Goal: Task Accomplishment & Management: Use online tool/utility

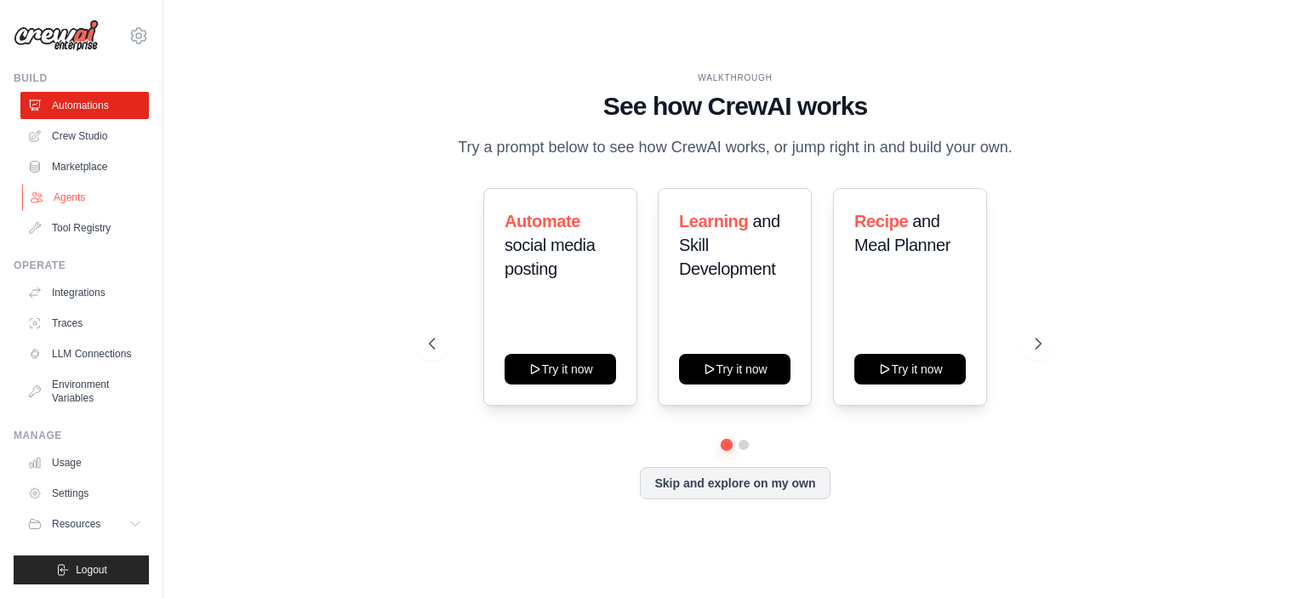
click at [76, 202] on link "Agents" at bounding box center [86, 197] width 128 height 27
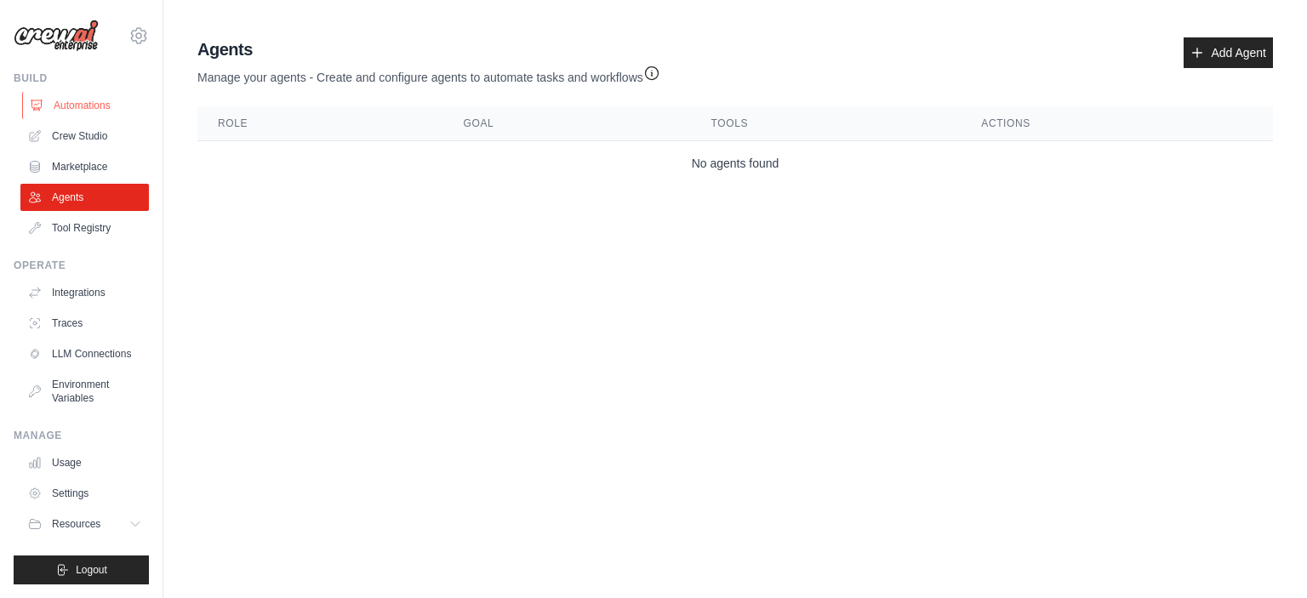
click at [77, 108] on link "Automations" at bounding box center [86, 105] width 128 height 27
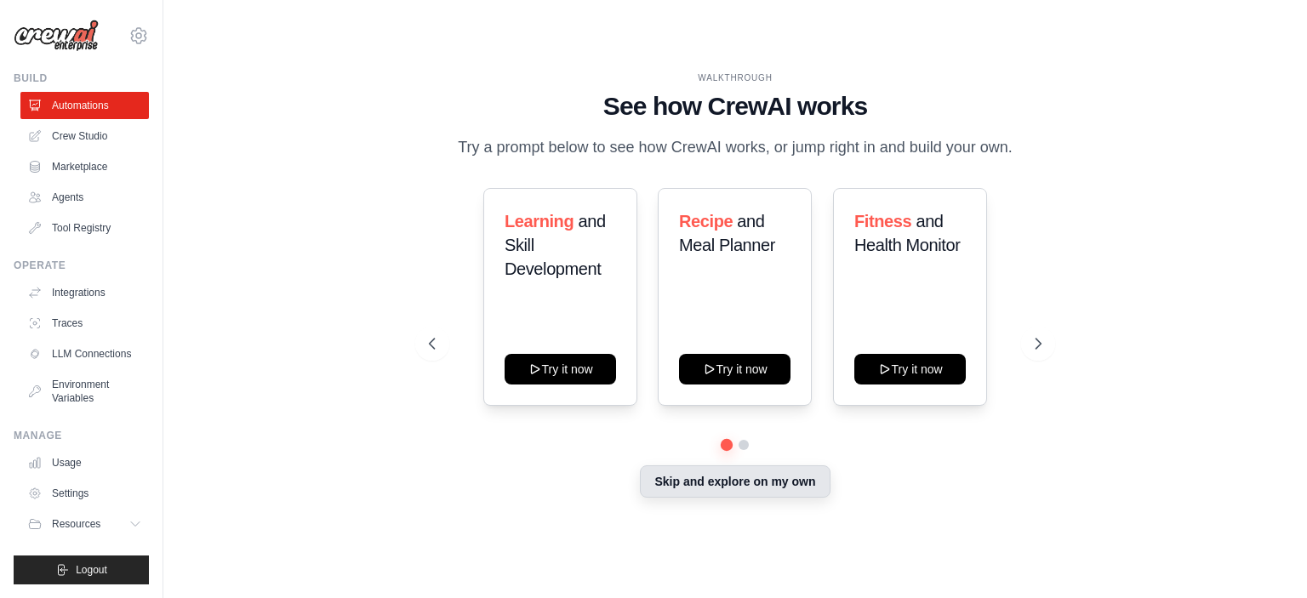
click at [752, 486] on button "Skip and explore on my own" at bounding box center [735, 481] width 190 height 32
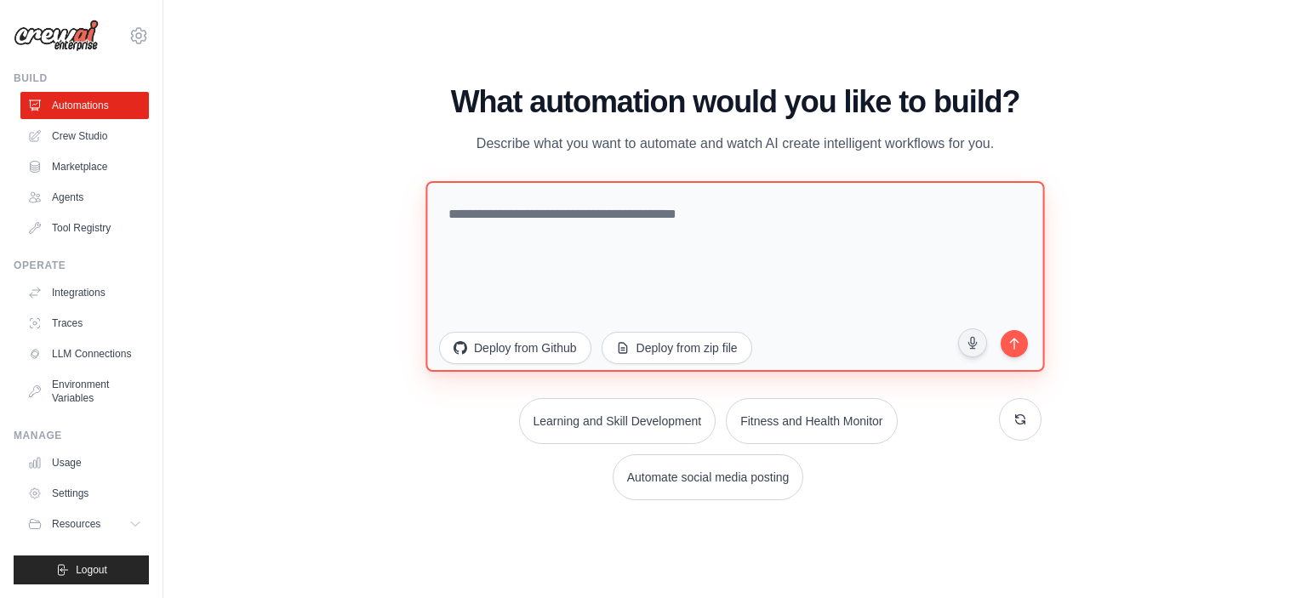
click at [687, 294] on textarea at bounding box center [734, 275] width 619 height 191
click at [694, 254] on textarea "**********" at bounding box center [734, 275] width 619 height 191
click at [659, 210] on textarea "**********" at bounding box center [734, 275] width 619 height 191
type textarea "**********"
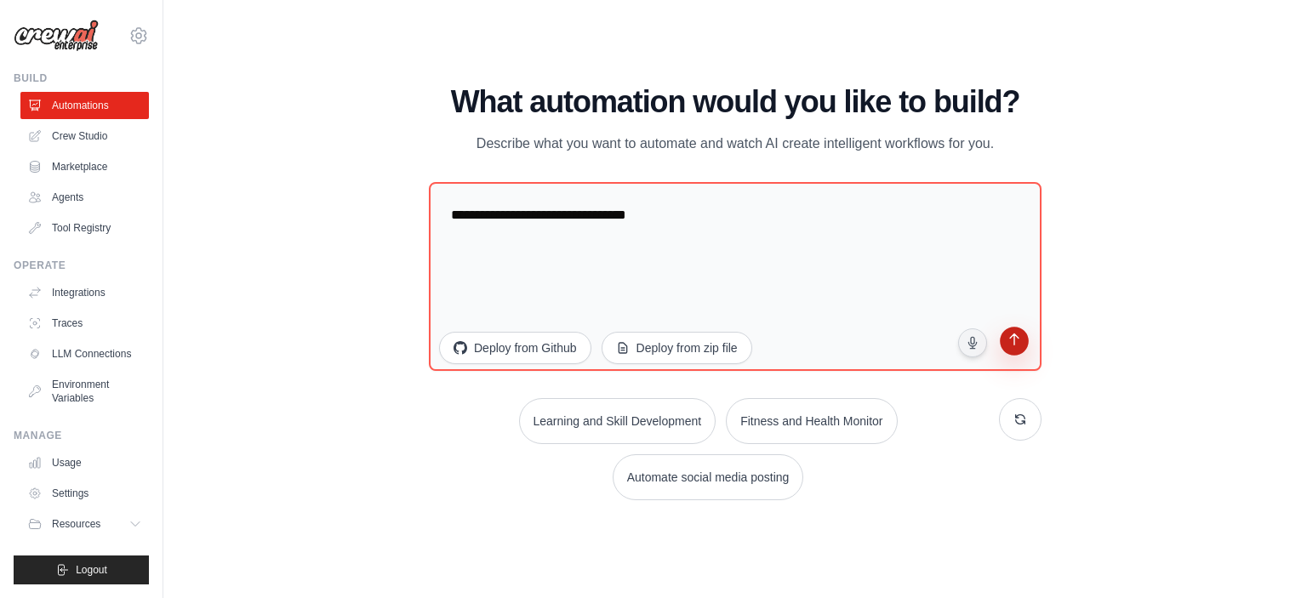
click at [1019, 341] on icon "submit" at bounding box center [1014, 341] width 16 height 16
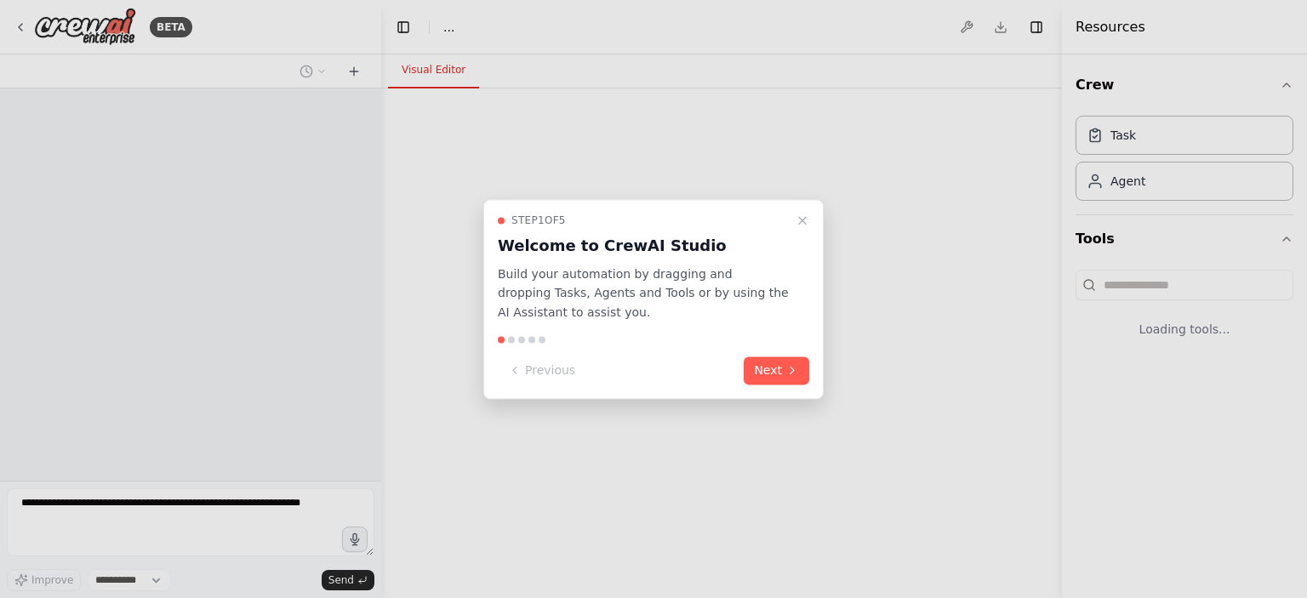
select select "****"
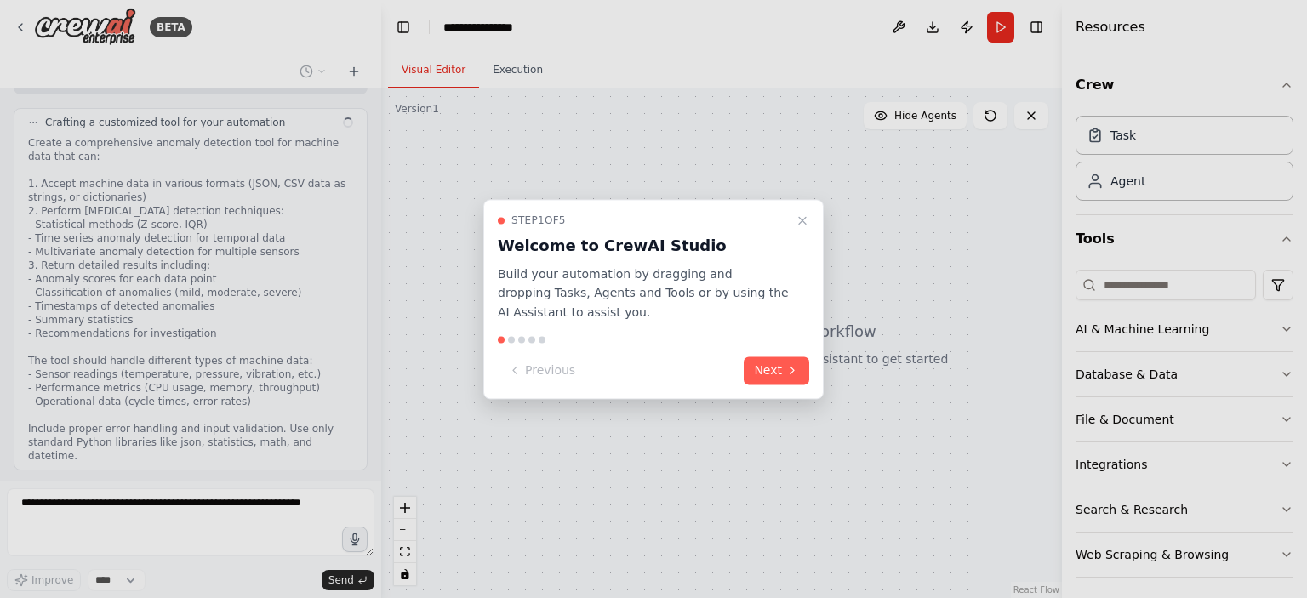
scroll to position [591, 0]
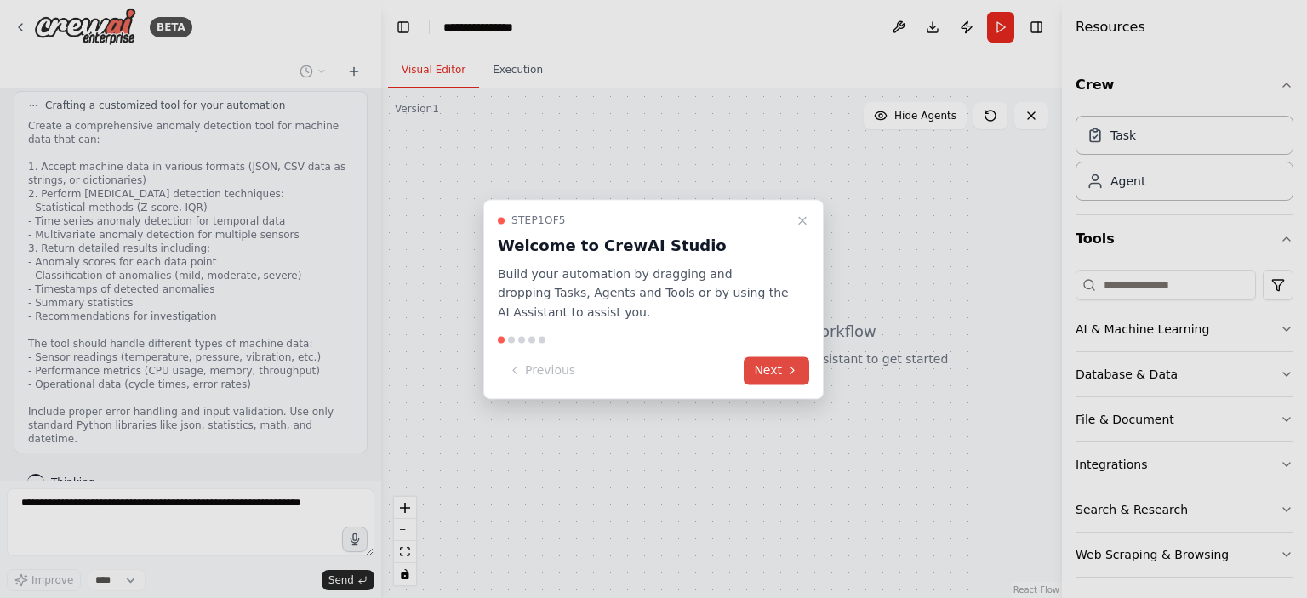
click at [773, 363] on button "Next" at bounding box center [777, 371] width 66 height 28
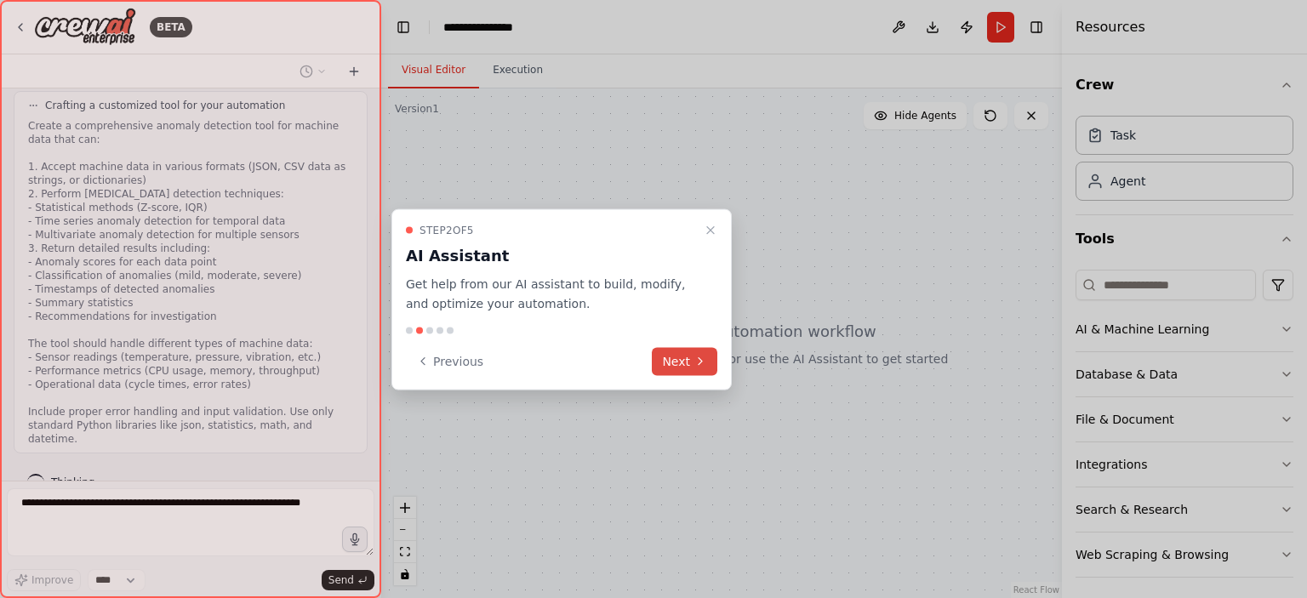
click at [695, 357] on icon at bounding box center [700, 362] width 14 height 14
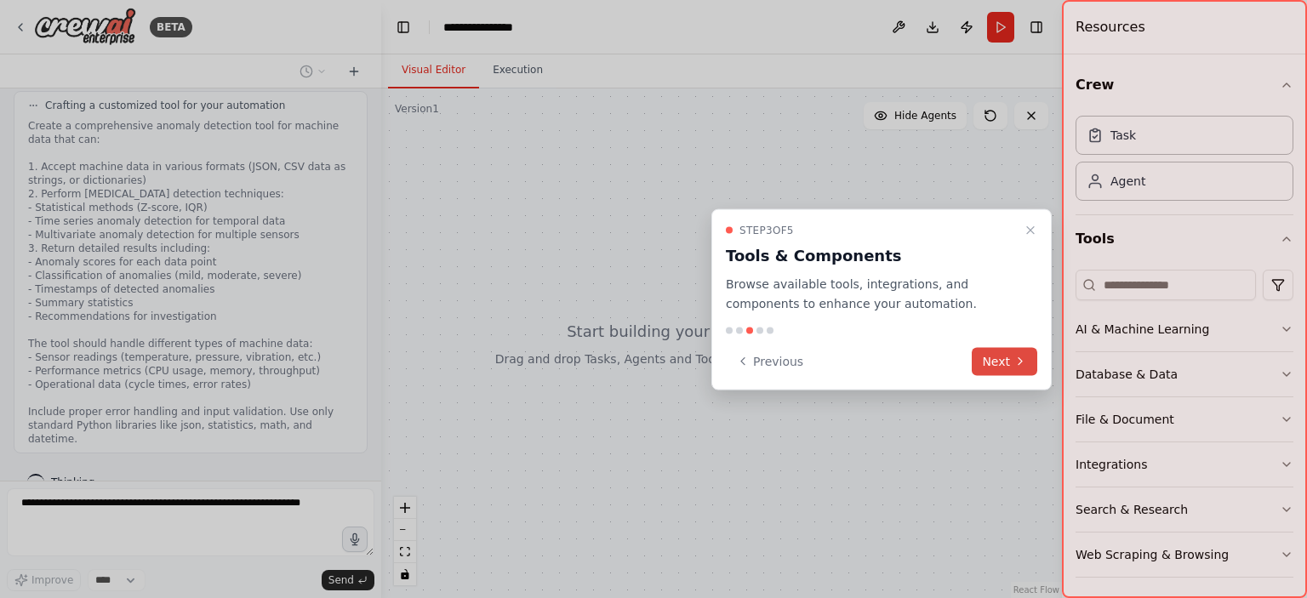
click at [995, 367] on button "Next" at bounding box center [1005, 361] width 66 height 28
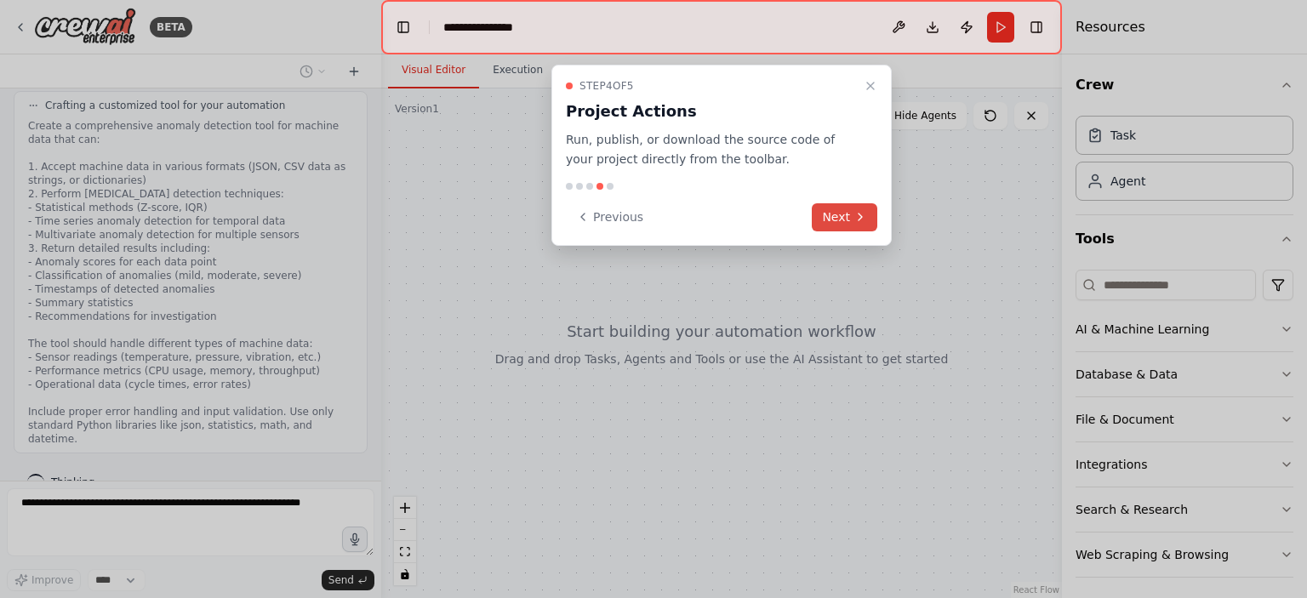
click at [824, 219] on button "Next" at bounding box center [845, 217] width 66 height 28
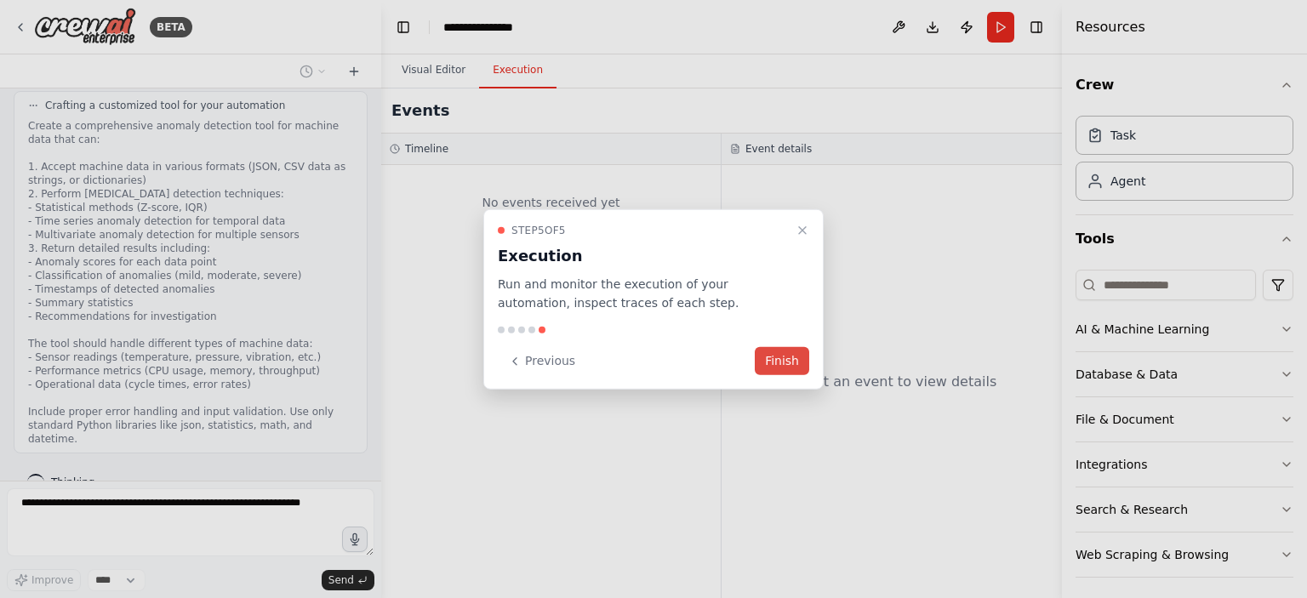
click at [793, 359] on button "Finish" at bounding box center [782, 361] width 54 height 28
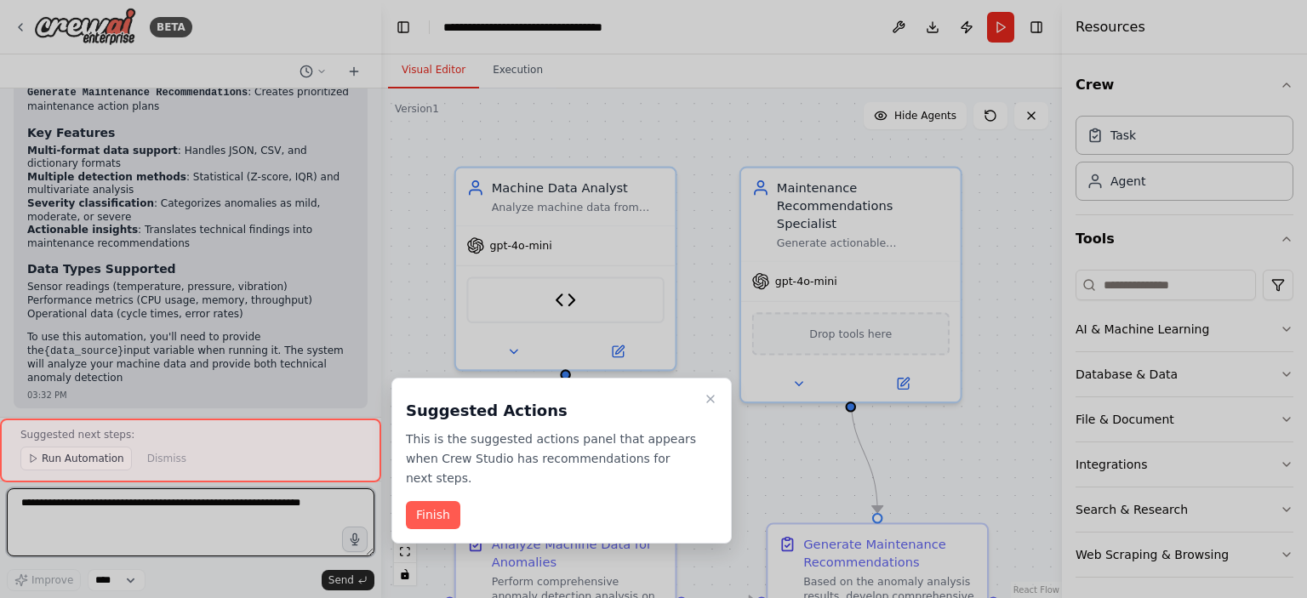
scroll to position [1994, 0]
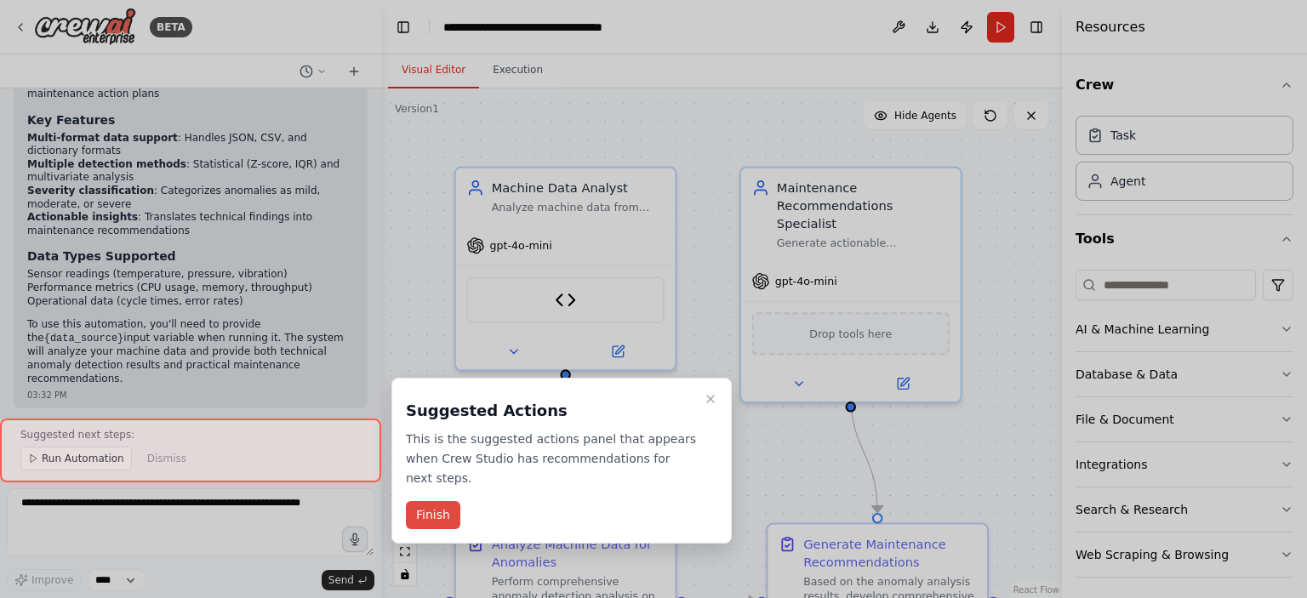
click at [432, 501] on button "Finish" at bounding box center [433, 515] width 54 height 28
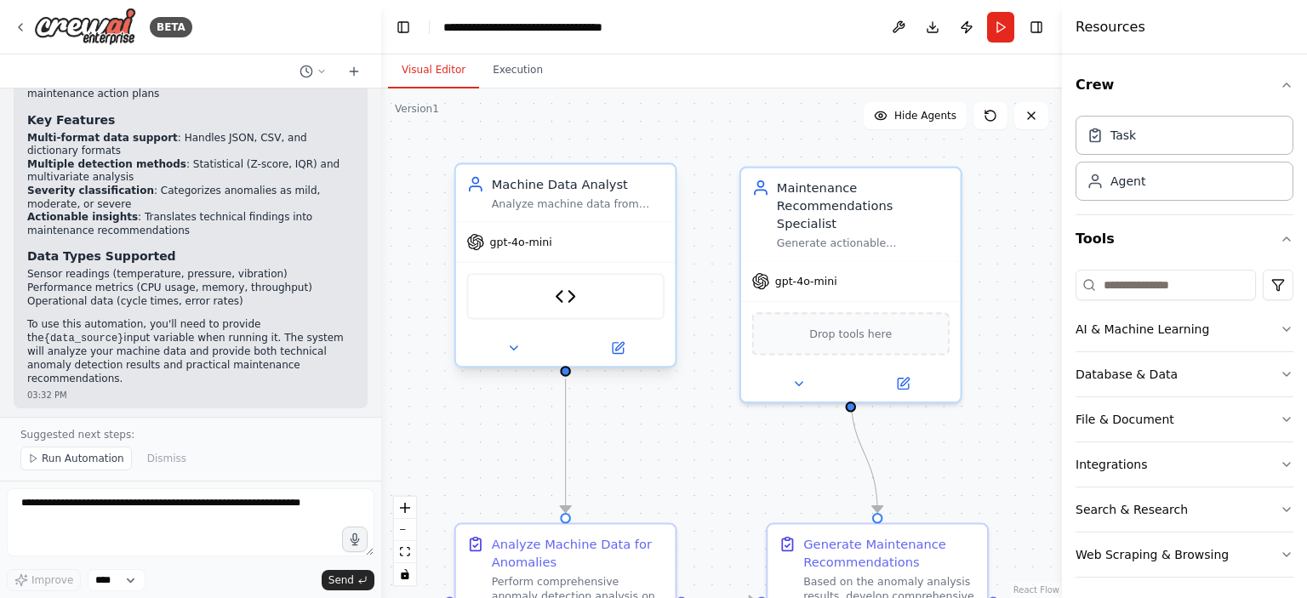
click at [600, 247] on div "gpt-4o-mini" at bounding box center [566, 242] width 220 height 39
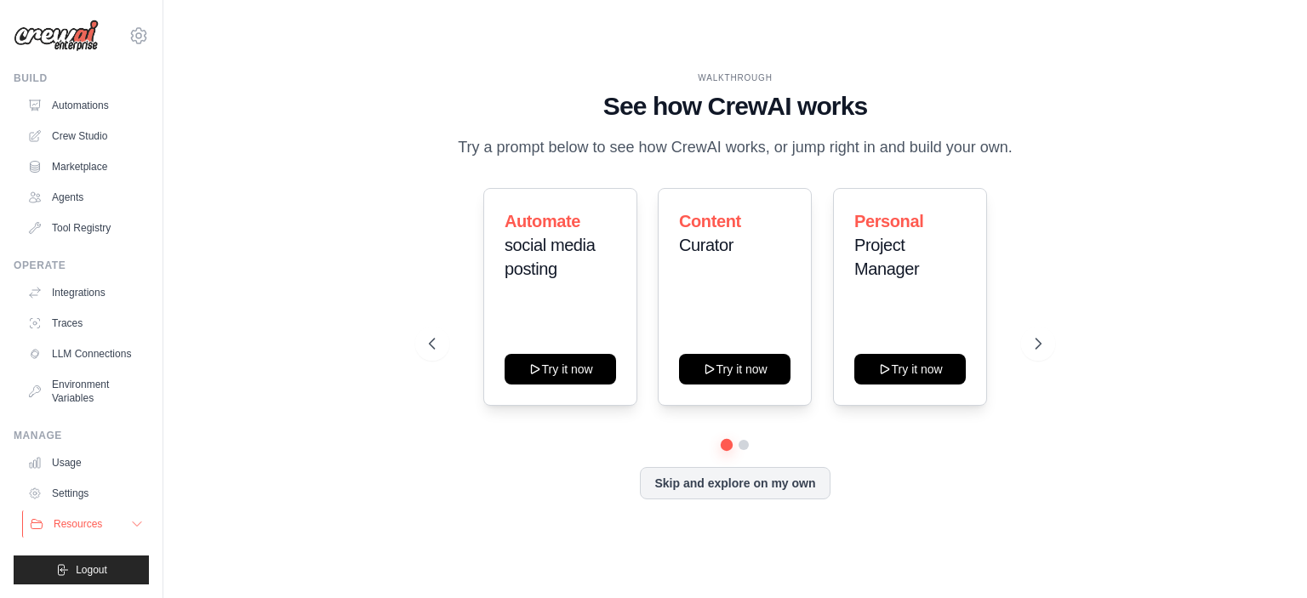
click at [101, 526] on span "Resources" at bounding box center [78, 524] width 49 height 14
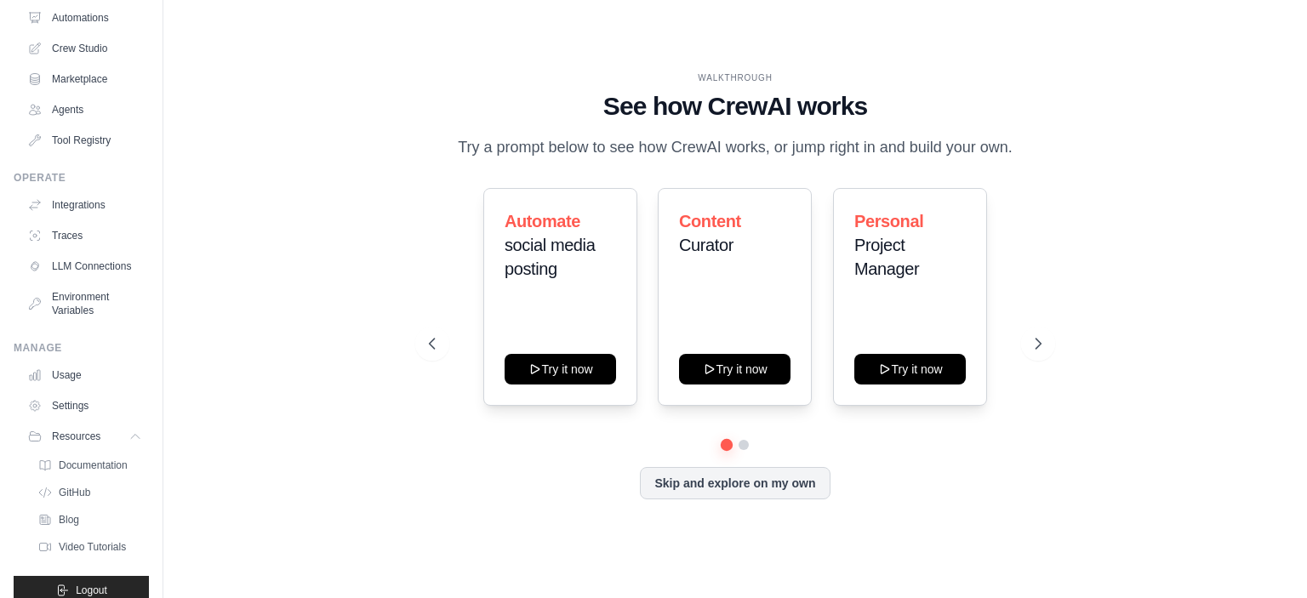
scroll to position [121, 0]
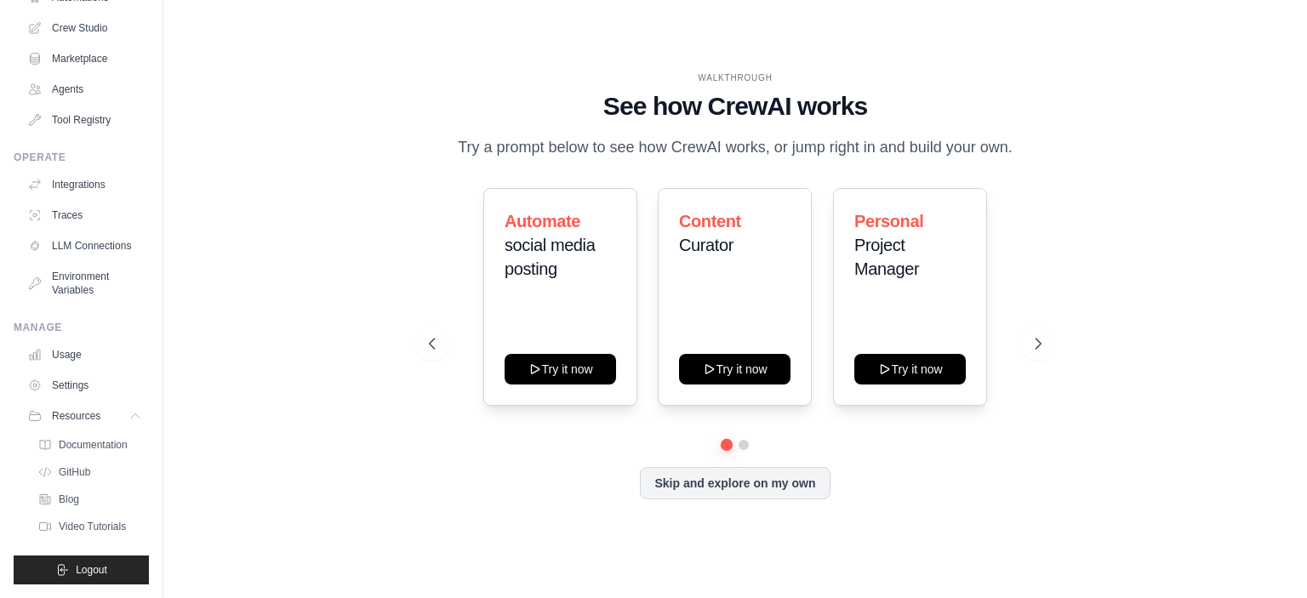
click at [405, 183] on div "WALKTHROUGH See how CrewAI works Try a prompt below to see how CrewAI works, or…" at bounding box center [735, 299] width 1089 height 564
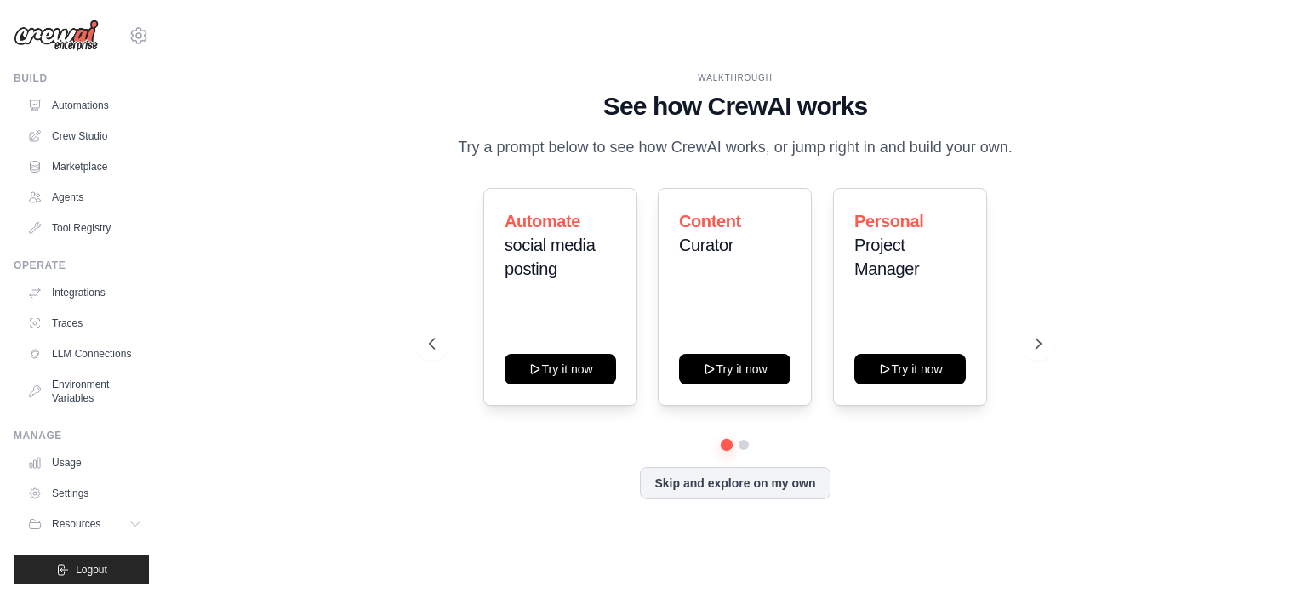
click at [405, 183] on div "WALKTHROUGH See how CrewAI works Try a prompt below to see how CrewAI works, or…" at bounding box center [735, 299] width 1089 height 564
